Goal: Check status

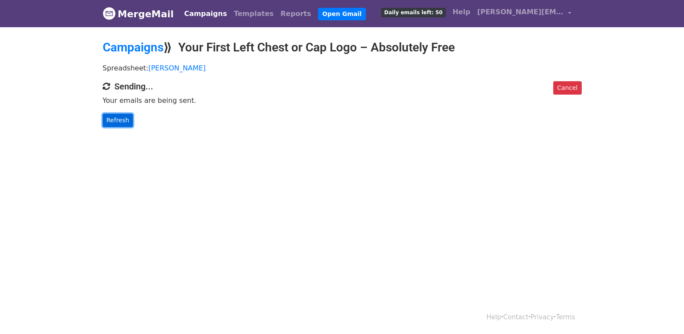
click at [120, 122] on link "Refresh" at bounding box center [118, 120] width 31 height 13
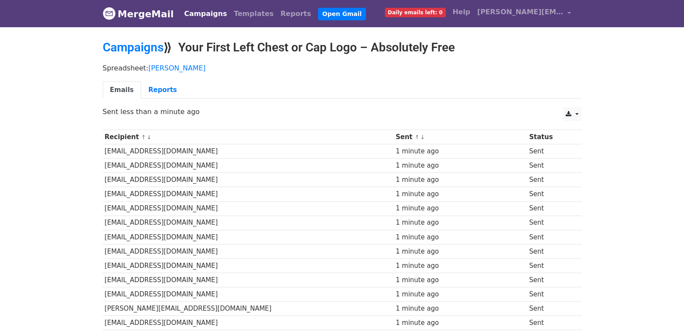
scroll to position [601, 0]
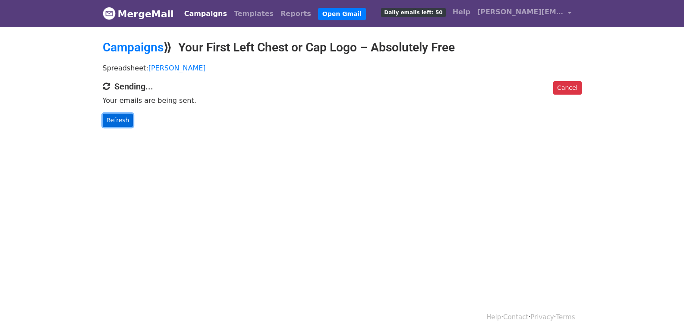
click at [116, 120] on link "Refresh" at bounding box center [118, 120] width 31 height 13
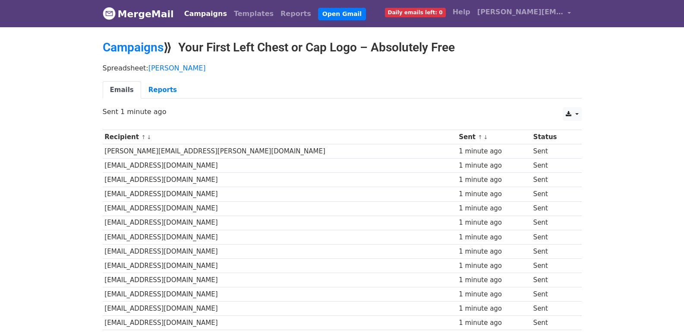
scroll to position [601, 0]
